Goal: Information Seeking & Learning: Learn about a topic

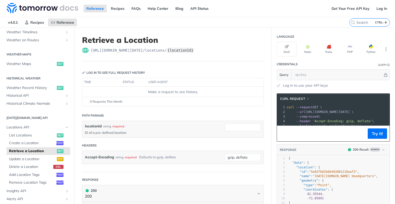
click at [170, 49] on label "{locationId}" at bounding box center [180, 50] width 27 height 5
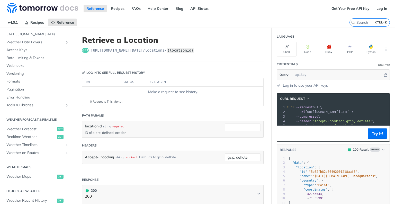
click at [176, 48] on label "{locationId}" at bounding box center [180, 50] width 27 height 5
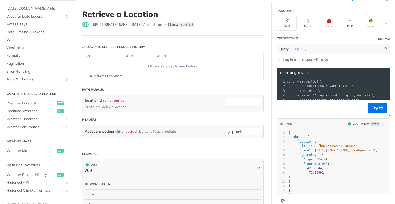
scroll to position [51, 0]
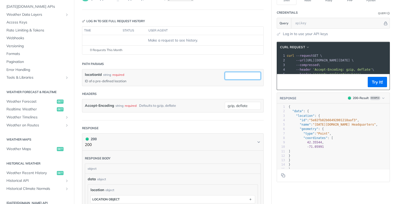
click at [229, 75] on input "locationId" at bounding box center [243, 76] width 36 height 8
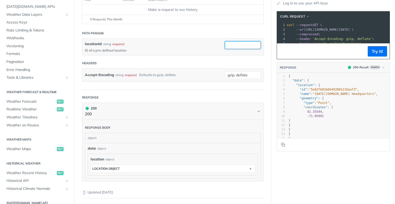
scroll to position [129, 0]
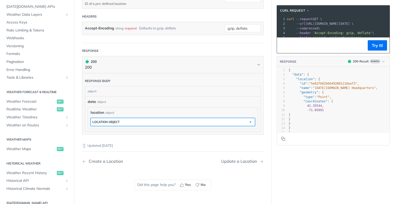
click at [112, 120] on div "location object" at bounding box center [105, 122] width 27 height 4
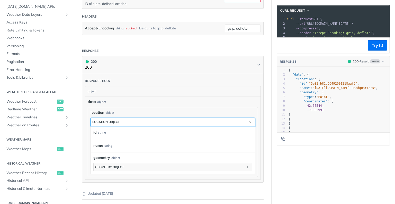
click at [112, 120] on div "location object" at bounding box center [105, 122] width 27 height 4
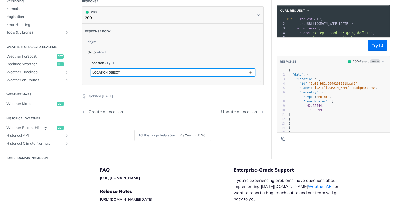
scroll to position [180, 0]
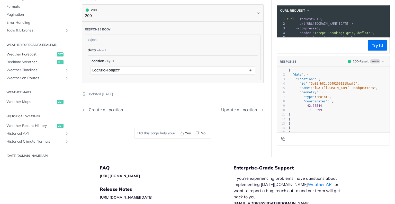
click at [25, 54] on span "Weather Forecast" at bounding box center [30, 53] width 49 height 5
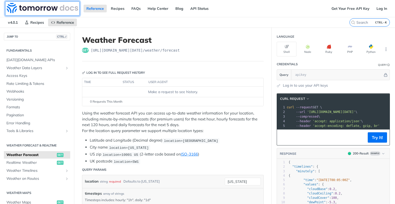
click at [36, 7] on img at bounding box center [43, 8] width 72 height 10
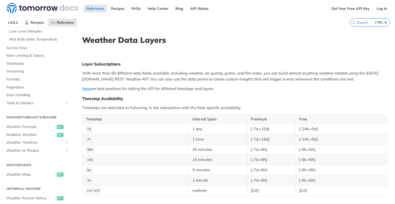
scroll to position [232, 0]
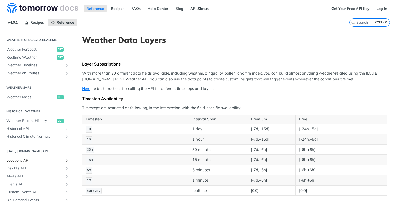
click at [32, 157] on link "Locations API" at bounding box center [37, 160] width 66 height 8
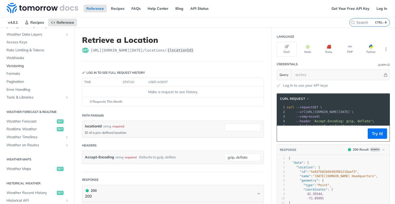
scroll to position [26, 0]
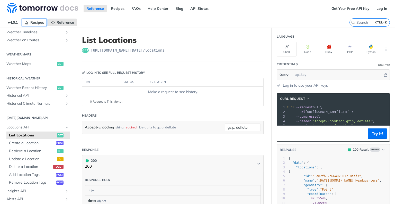
click at [34, 21] on span "Recipes" at bounding box center [37, 22] width 14 height 5
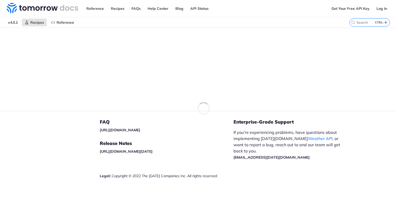
click at [12, 23] on span "v4.0.1" at bounding box center [12, 23] width 15 height 8
click at [12, 21] on span "v4.0.1" at bounding box center [12, 23] width 15 height 8
click at [59, 21] on span "Reference" at bounding box center [66, 22] width 18 height 5
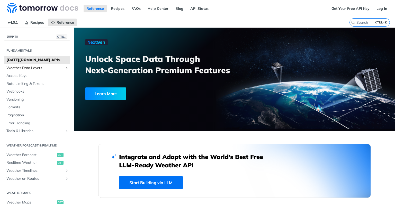
click at [65, 66] on icon "Show subpages for Weather Data Layers" at bounding box center [67, 68] width 4 height 4
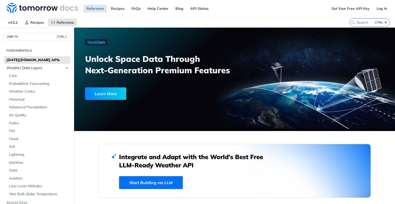
click at [65, 66] on icon "Hide subpages for Weather Data Layers" at bounding box center [67, 68] width 4 height 4
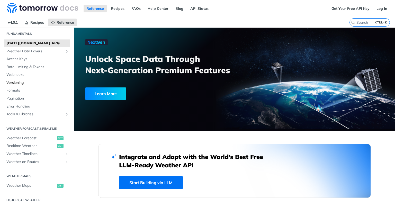
scroll to position [26, 0]
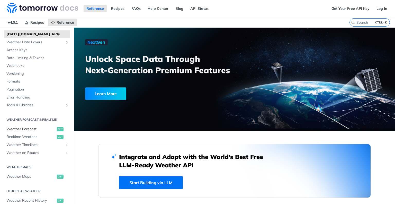
click at [31, 126] on span "Weather Forecast" at bounding box center [30, 128] width 49 height 5
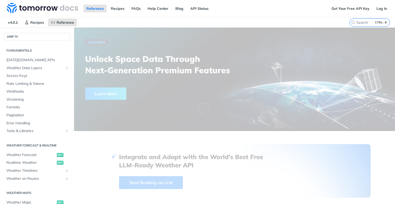
scroll to position [167, 0]
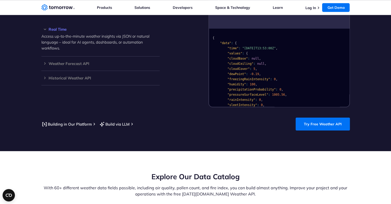
scroll to position [489, 0]
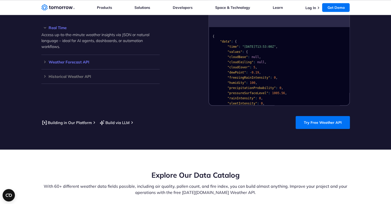
click at [44, 60] on h3 "Weather Forecast API" at bounding box center [100, 62] width 118 height 4
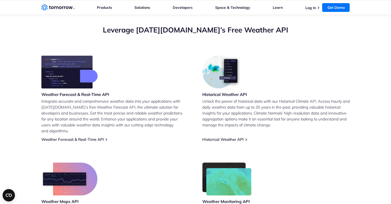
scroll to position [180, 0]
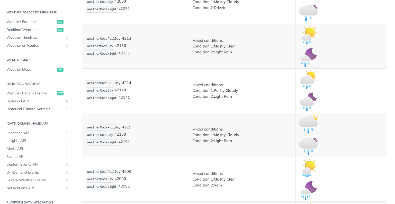
scroll to position [257, 0]
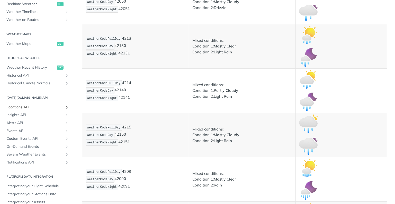
click at [53, 105] on span "Locations API" at bounding box center [34, 106] width 57 height 5
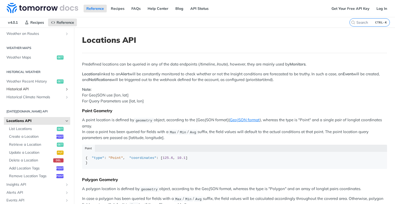
scroll to position [156, 0]
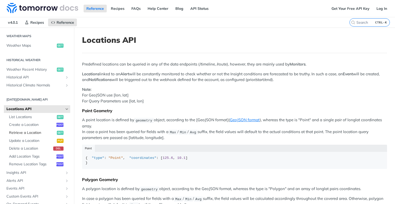
click at [29, 131] on span "Retrieve a Location" at bounding box center [32, 132] width 47 height 5
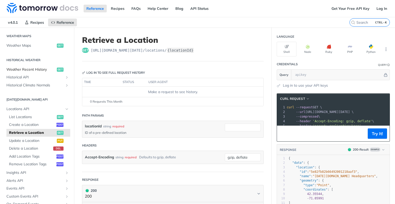
click at [32, 71] on link "Weather Recent History get" at bounding box center [37, 70] width 66 height 8
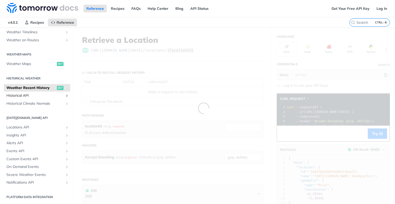
click at [36, 93] on span "Historical API" at bounding box center [34, 95] width 57 height 5
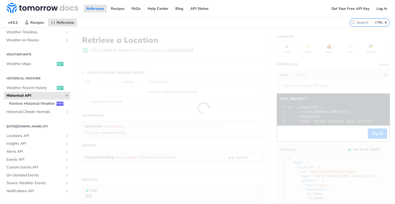
click at [29, 102] on span "Retrieve Historical Weather" at bounding box center [32, 103] width 46 height 5
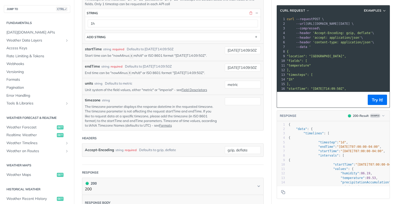
scroll to position [154, 0]
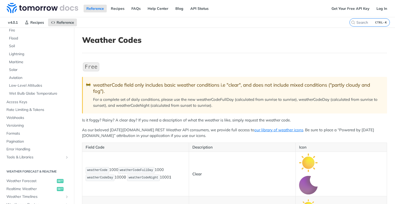
scroll to position [227, 0]
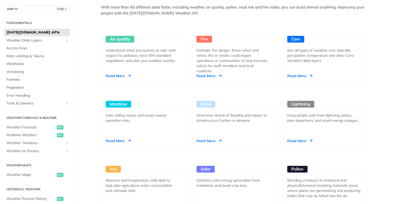
scroll to position [540, 0]
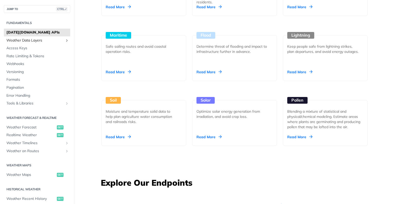
click at [27, 41] on span "Weather Data Layers" at bounding box center [34, 40] width 57 height 5
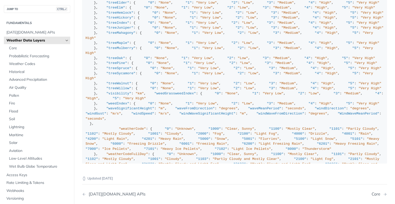
scroll to position [360, 0]
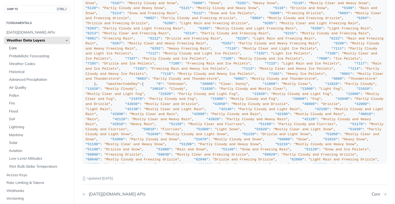
click at [14, 45] on link "Core" at bounding box center [38, 48] width 64 height 8
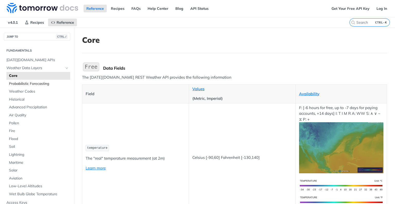
click at [19, 83] on span "Probabilistic Forecasting" at bounding box center [39, 83] width 60 height 5
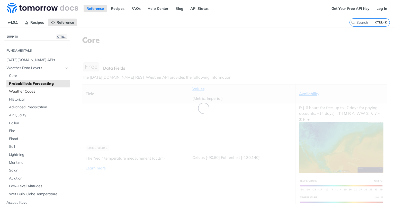
click at [20, 90] on span "Weather Codes" at bounding box center [39, 91] width 60 height 5
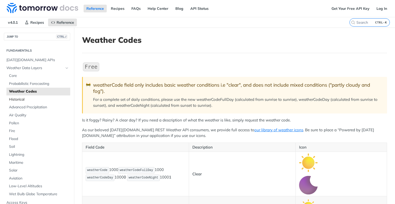
click at [21, 98] on span "Historical" at bounding box center [39, 99] width 60 height 5
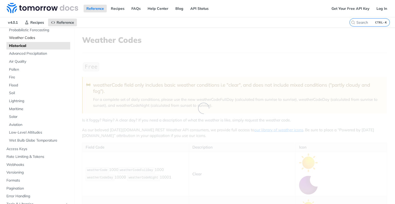
scroll to position [129, 0]
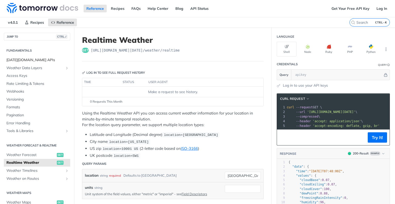
click at [33, 58] on span "[DATE][DOMAIN_NAME] APIs" at bounding box center [37, 59] width 63 height 5
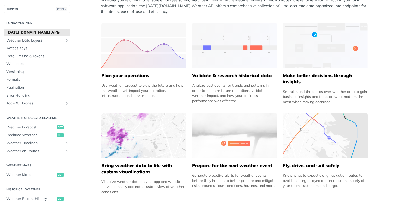
scroll to position [412, 0]
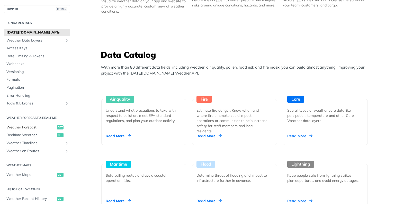
click at [22, 126] on span "Weather Forecast" at bounding box center [30, 127] width 49 height 5
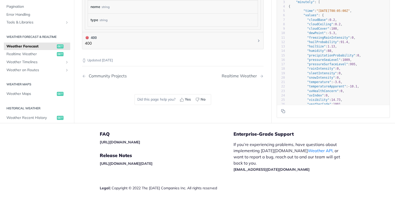
scroll to position [555, 0]
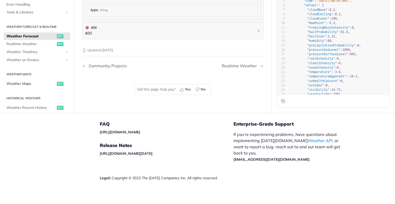
click at [23, 83] on span "Weather Maps" at bounding box center [30, 83] width 49 height 5
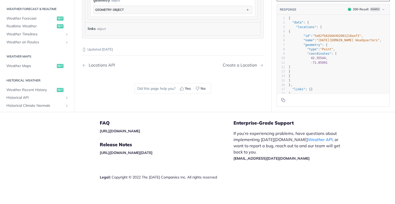
scroll to position [26, 0]
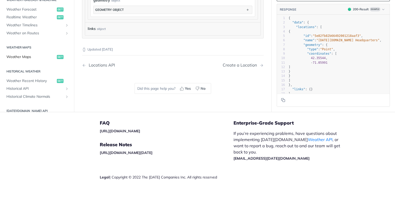
click at [32, 56] on span "Weather Maps" at bounding box center [30, 56] width 49 height 5
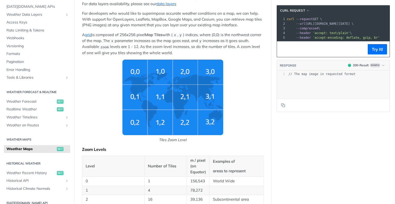
scroll to position [129, 0]
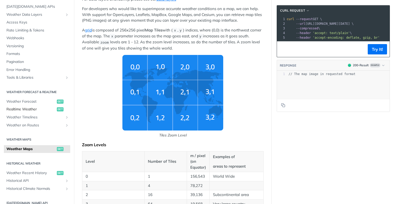
click at [34, 106] on link "Realtime Weather get" at bounding box center [37, 109] width 66 height 8
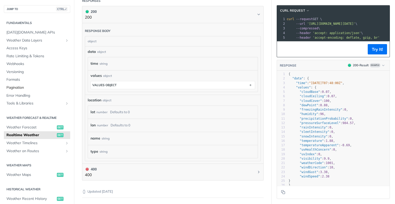
scroll to position [232, 0]
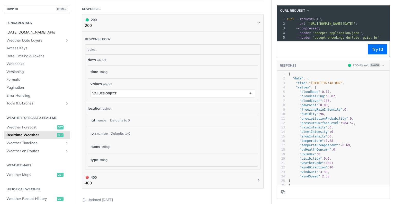
click at [28, 31] on span "[DATE][DOMAIN_NAME] APIs" at bounding box center [37, 32] width 63 height 5
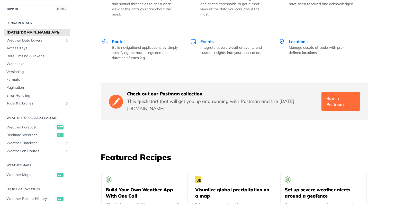
scroll to position [761, 0]
